Goal: Book appointment/travel/reservation

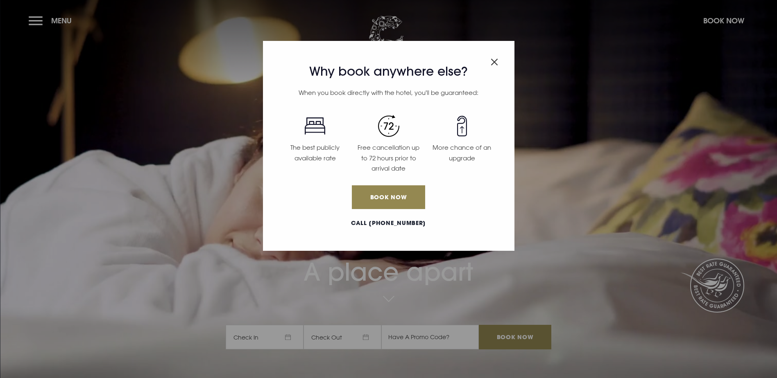
click at [495, 63] on img "Close modal" at bounding box center [493, 62] width 7 height 7
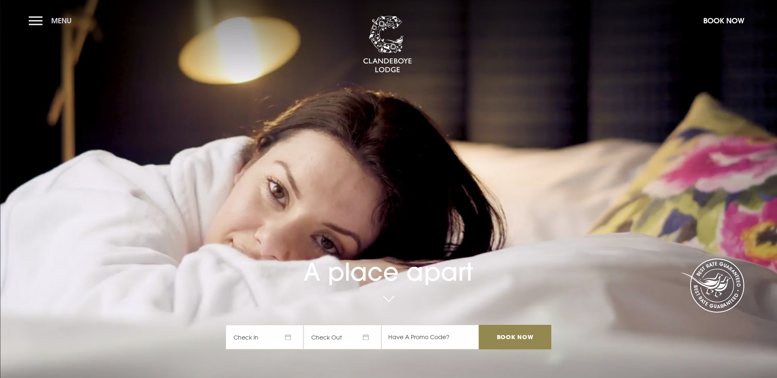
click at [32, 23] on button "Menu" at bounding box center [52, 21] width 47 height 18
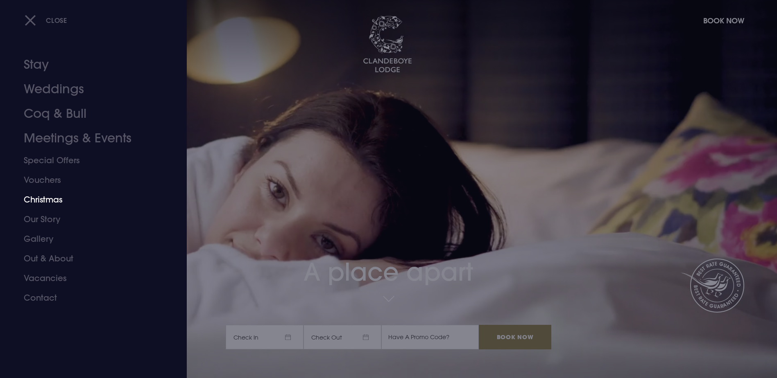
click at [42, 197] on link "Christmas" at bounding box center [88, 200] width 129 height 20
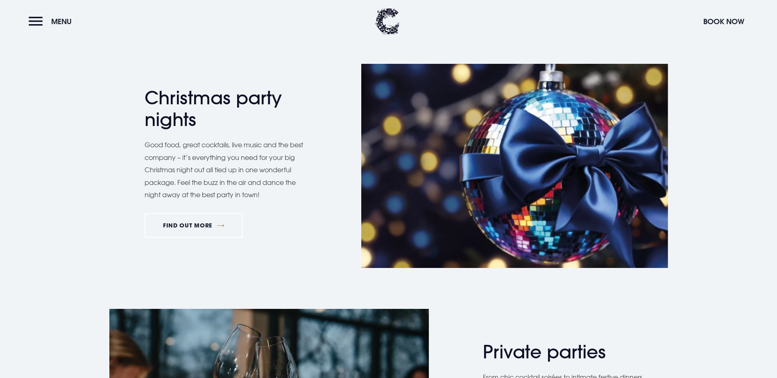
scroll to position [450, 0]
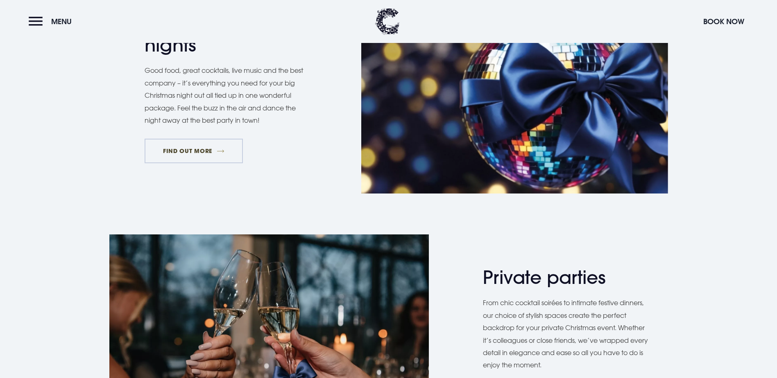
drag, startPoint x: 199, startPoint y: 234, endPoint x: 212, endPoint y: 240, distance: 14.8
click at [199, 163] on link "FIND OUT MORE" at bounding box center [194, 151] width 99 height 25
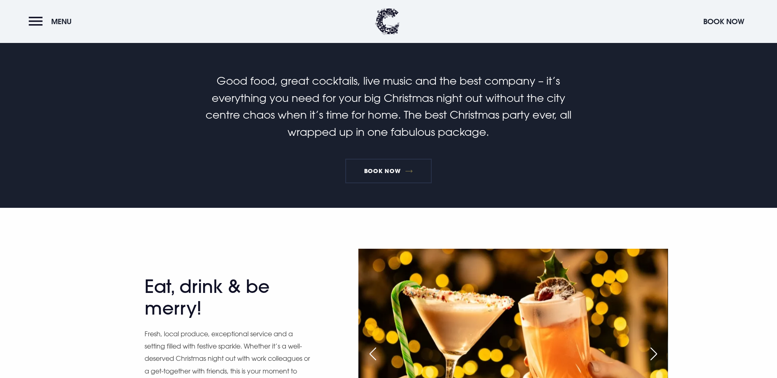
scroll to position [287, 0]
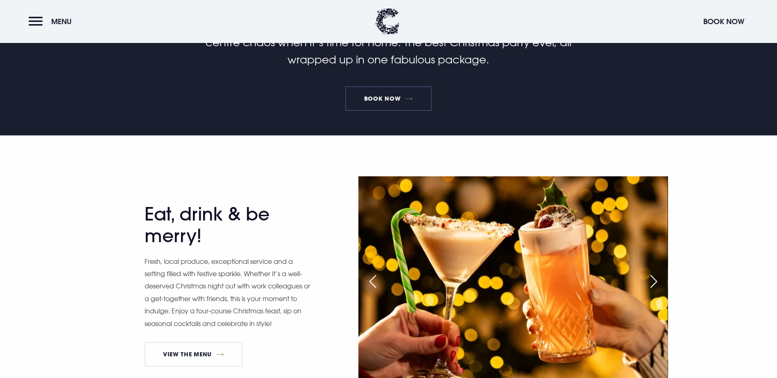
click at [384, 111] on link "Book Now" at bounding box center [388, 98] width 86 height 25
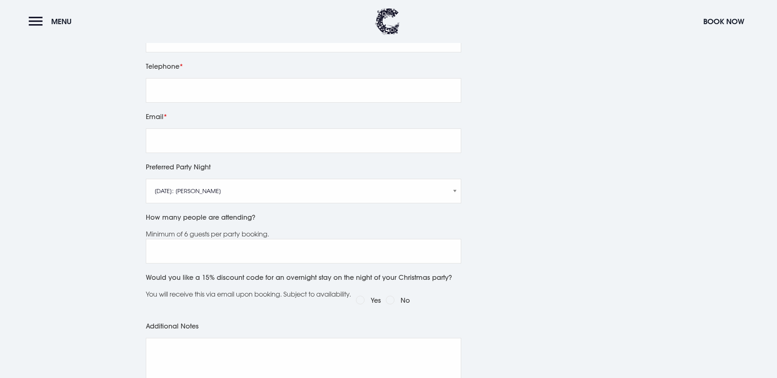
scroll to position [205, 0]
